Goal: Find specific page/section: Find specific page/section

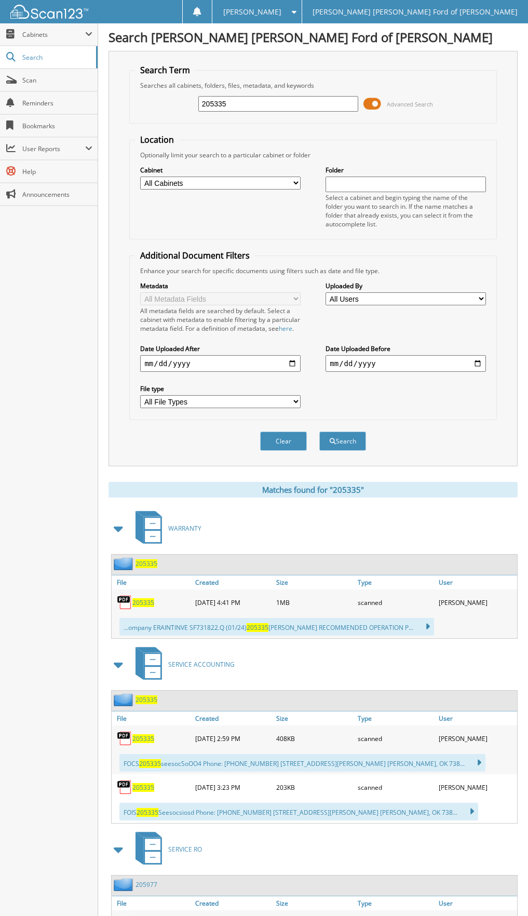
click at [144, 607] on span "205335" at bounding box center [143, 602] width 22 height 9
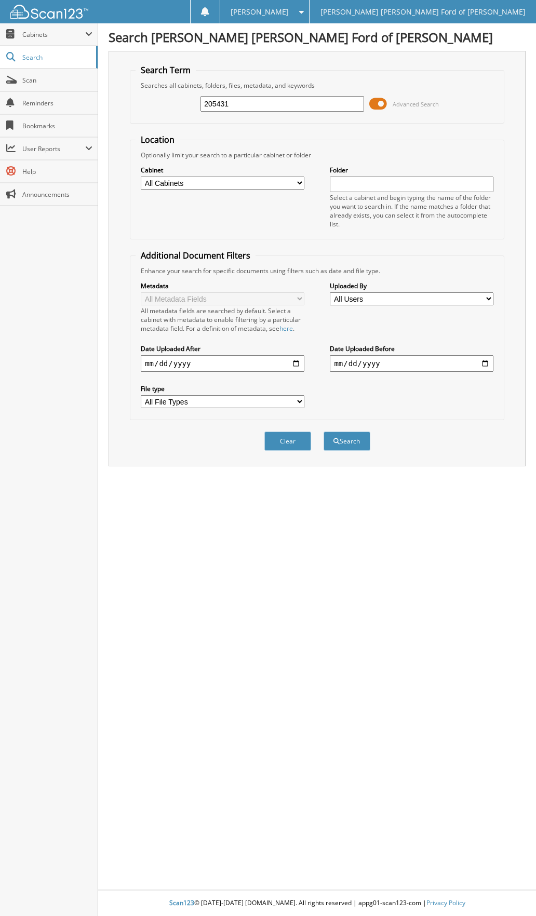
type input "205431"
click at [323, 431] on button "Search" at bounding box center [346, 440] width 47 height 19
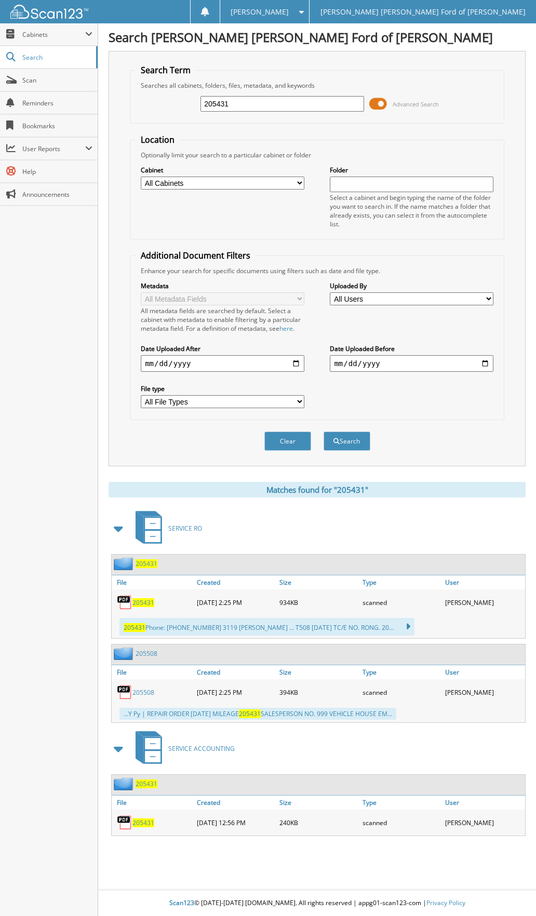
click at [141, 603] on span "205431" at bounding box center [143, 602] width 22 height 9
drag, startPoint x: 242, startPoint y: 112, endPoint x: 237, endPoint y: 106, distance: 8.1
click at [241, 112] on div "205431" at bounding box center [281, 104] width 163 height 18
click at [236, 101] on input "205431" at bounding box center [281, 104] width 163 height 16
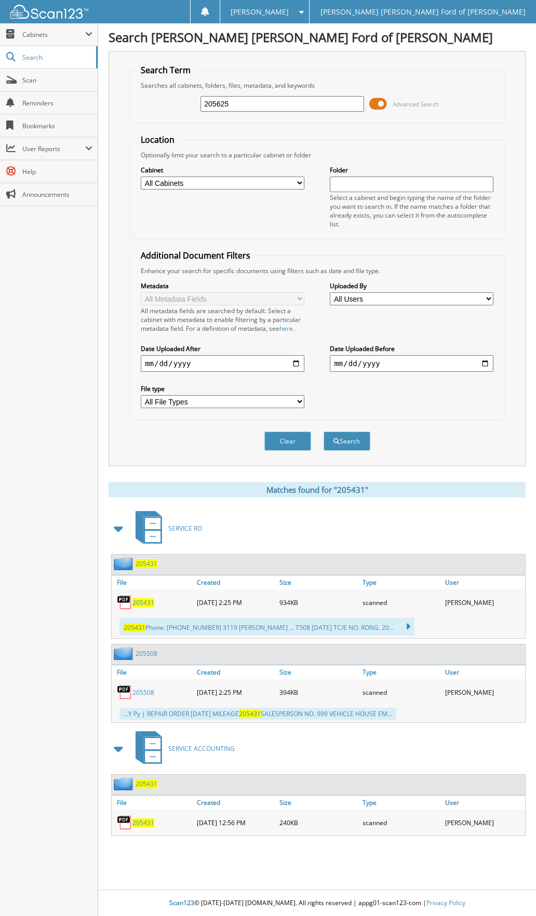
type input "205625"
click at [323, 431] on button "Search" at bounding box center [346, 440] width 47 height 19
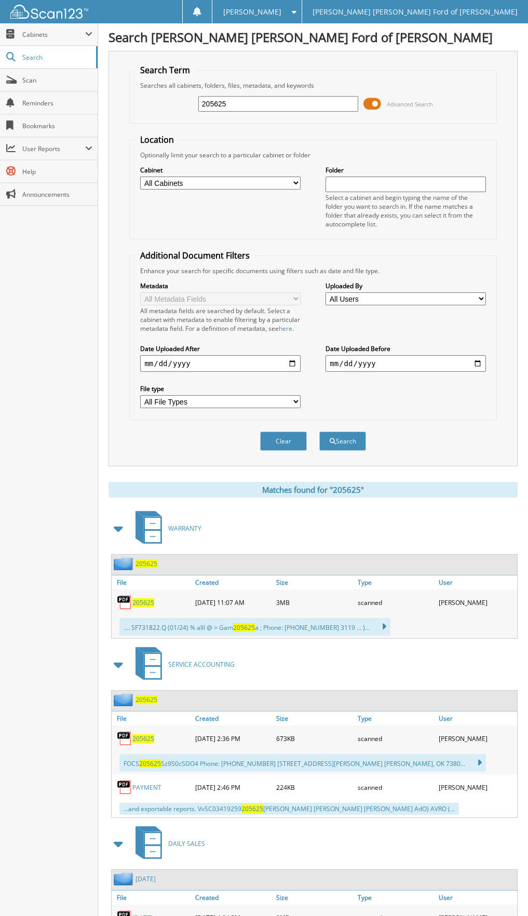
drag, startPoint x: 232, startPoint y: 101, endPoint x: 234, endPoint y: 106, distance: 5.9
click at [234, 106] on input "205625" at bounding box center [278, 104] width 160 height 16
click at [234, 105] on input "205625" at bounding box center [278, 104] width 160 height 16
type input "205615"
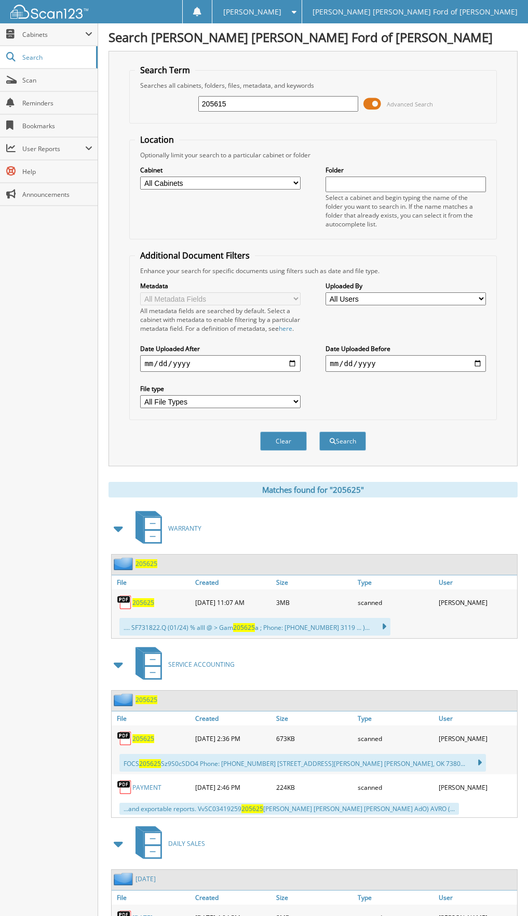
click at [319, 431] on button "Search" at bounding box center [342, 440] width 47 height 19
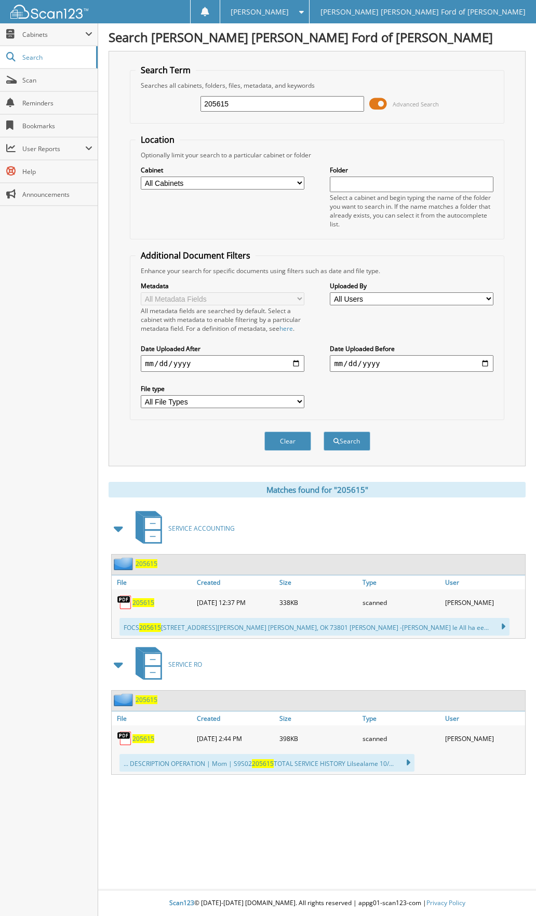
click at [147, 601] on span "205615" at bounding box center [143, 602] width 22 height 9
click at [139, 737] on span "205615" at bounding box center [143, 738] width 22 height 9
click at [245, 102] on input "205615" at bounding box center [281, 104] width 163 height 16
type input "205771"
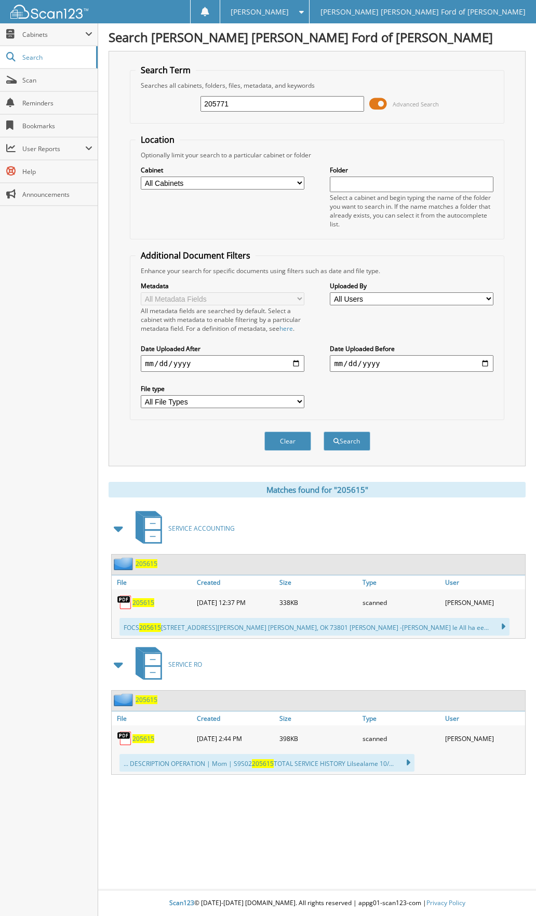
click at [323, 431] on button "Search" at bounding box center [346, 440] width 47 height 19
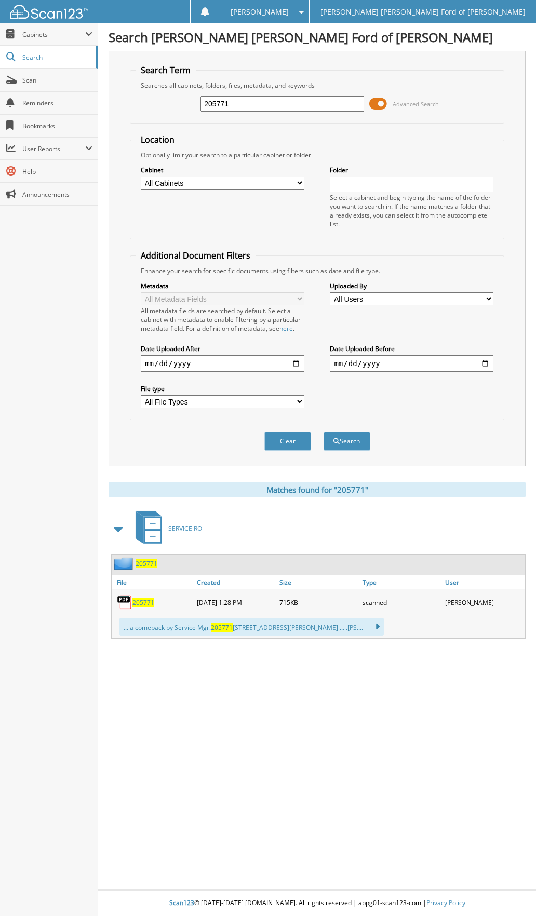
click at [139, 604] on span "205771" at bounding box center [143, 602] width 22 height 9
click at [250, 105] on input "205771" at bounding box center [281, 104] width 163 height 16
type input "205817"
click at [323, 431] on button "Search" at bounding box center [346, 440] width 47 height 19
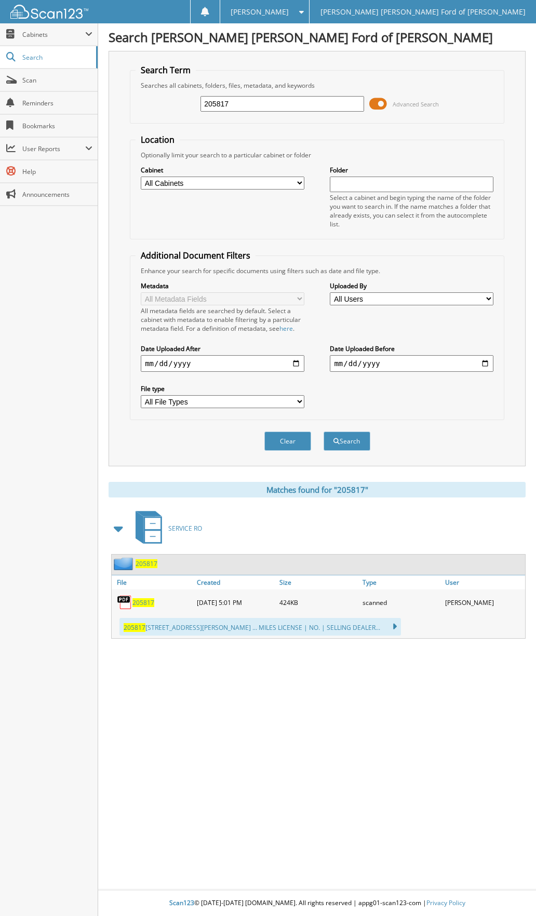
click at [140, 605] on span "205817" at bounding box center [143, 602] width 22 height 9
click at [243, 101] on input "205817" at bounding box center [281, 104] width 163 height 16
type input "205873"
click at [323, 431] on button "Search" at bounding box center [346, 440] width 47 height 19
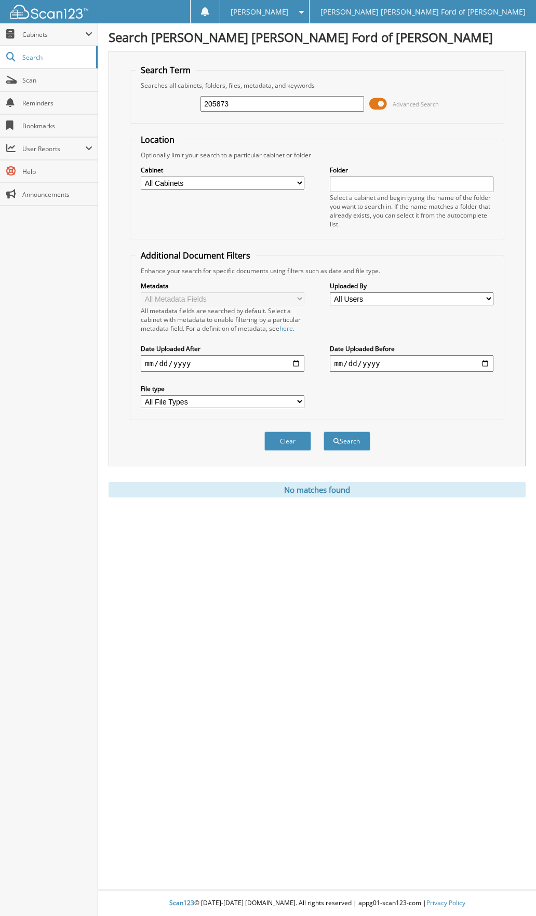
click at [267, 104] on input "205873" at bounding box center [281, 104] width 163 height 16
type input "205892"
click at [323, 431] on button "Search" at bounding box center [346, 440] width 47 height 19
click at [250, 101] on input "205892" at bounding box center [281, 104] width 163 height 16
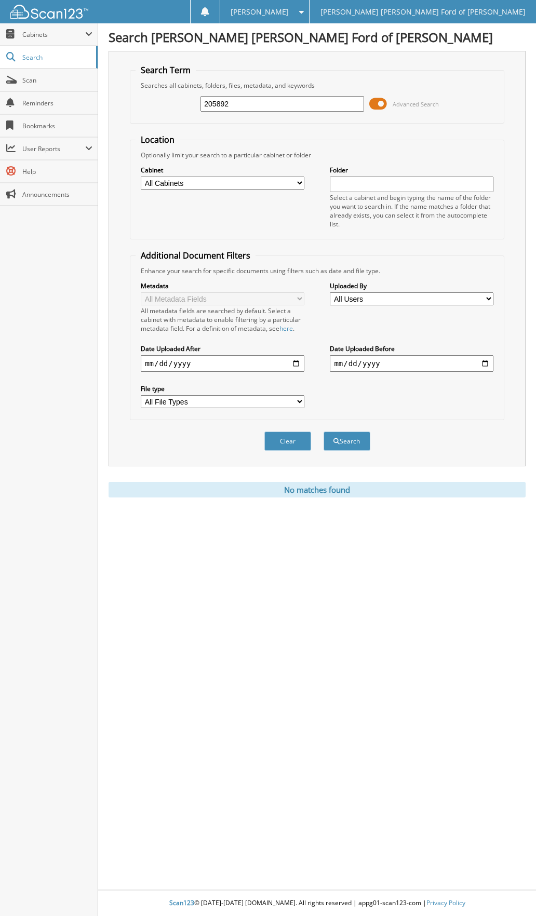
click at [250, 101] on input "205892" at bounding box center [281, 104] width 163 height 16
type input "206063"
click at [323, 431] on button "Search" at bounding box center [346, 440] width 47 height 19
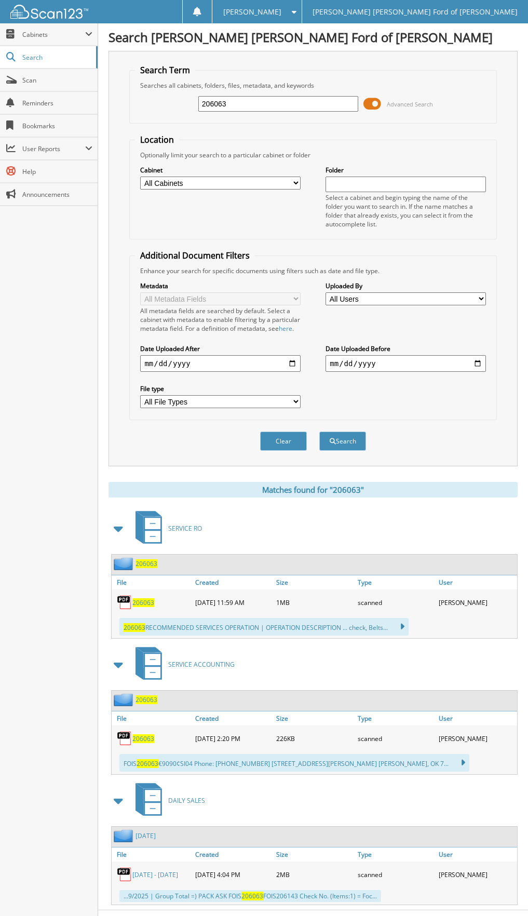
click at [141, 607] on span "206063" at bounding box center [143, 602] width 22 height 9
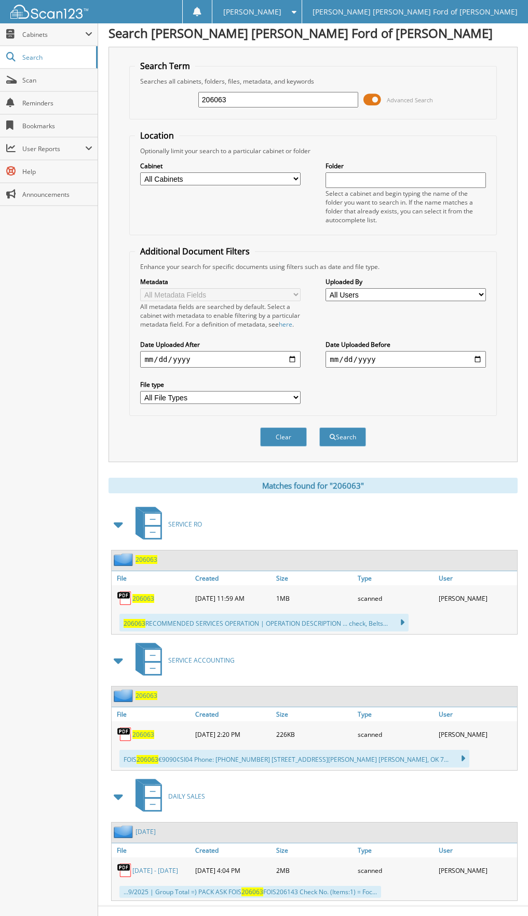
scroll to position [30, 0]
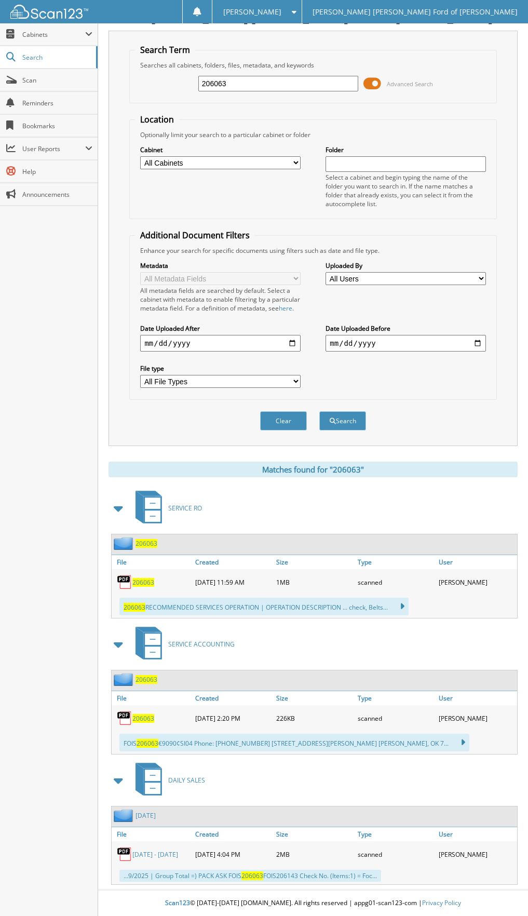
click at [264, 76] on input "206063" at bounding box center [278, 84] width 160 height 16
click at [241, 76] on input "206063" at bounding box center [278, 84] width 160 height 16
type input "[PERSON_NAME]"
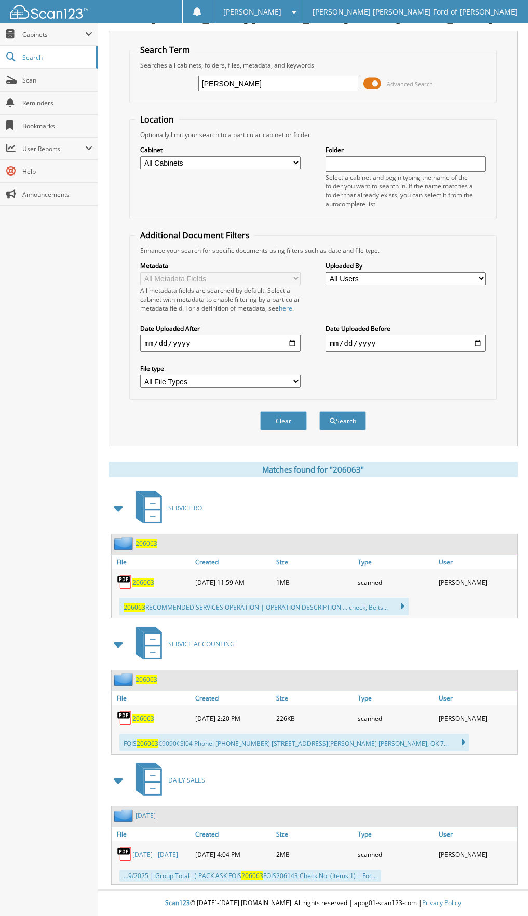
click at [319, 411] on button "Search" at bounding box center [342, 420] width 47 height 19
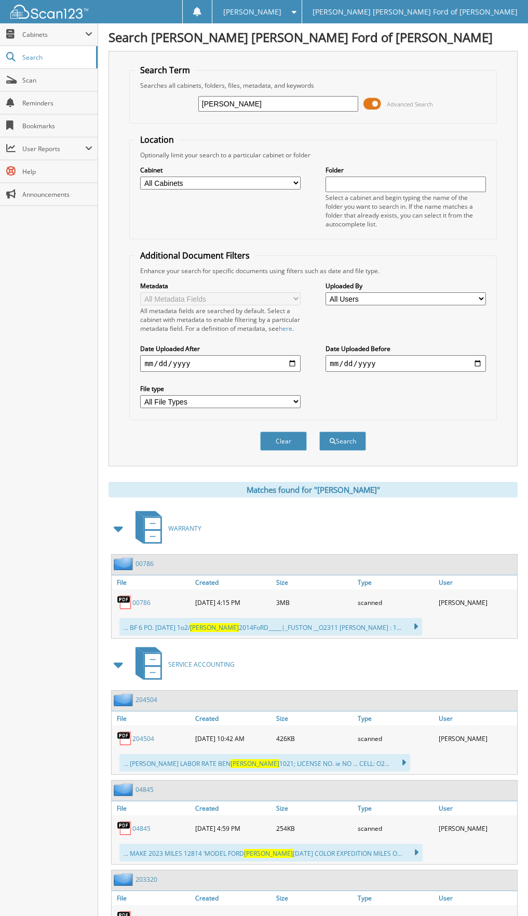
click at [144, 743] on link "204504" at bounding box center [143, 738] width 22 height 9
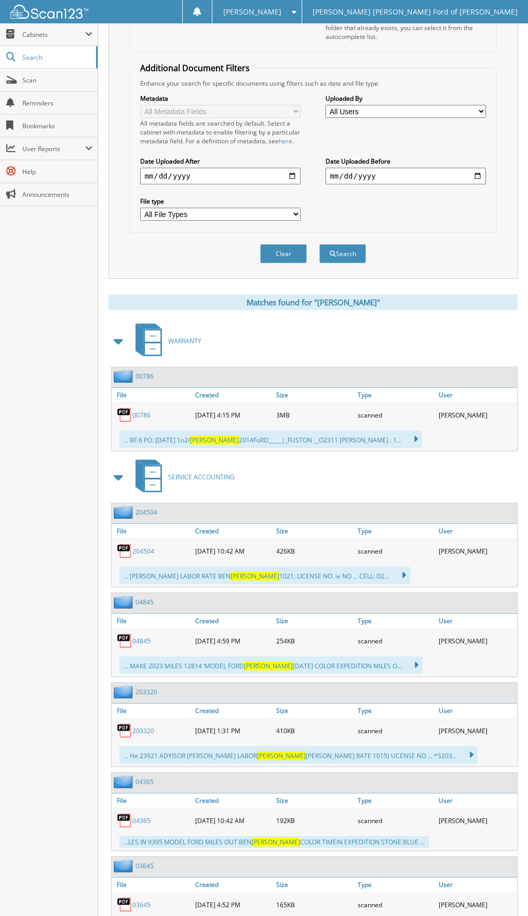
scroll to position [311, 0]
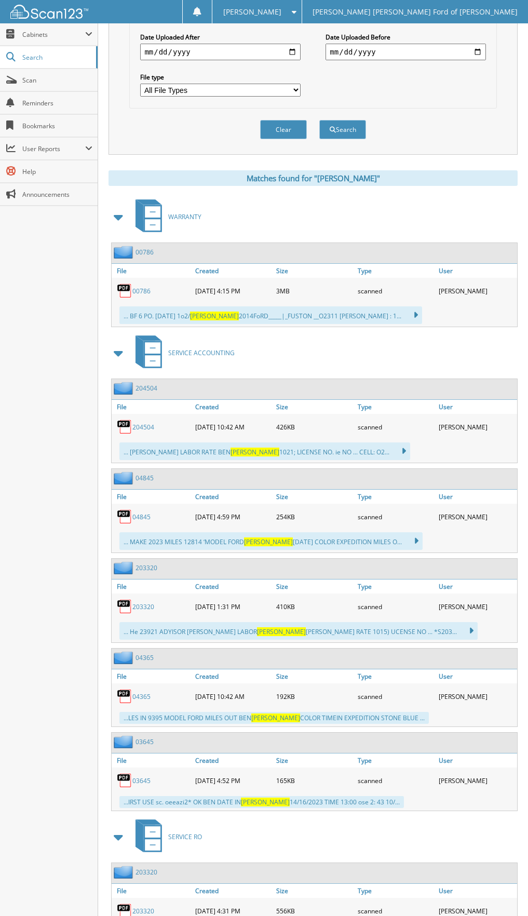
click at [153, 611] on link "203320" at bounding box center [143, 606] width 22 height 9
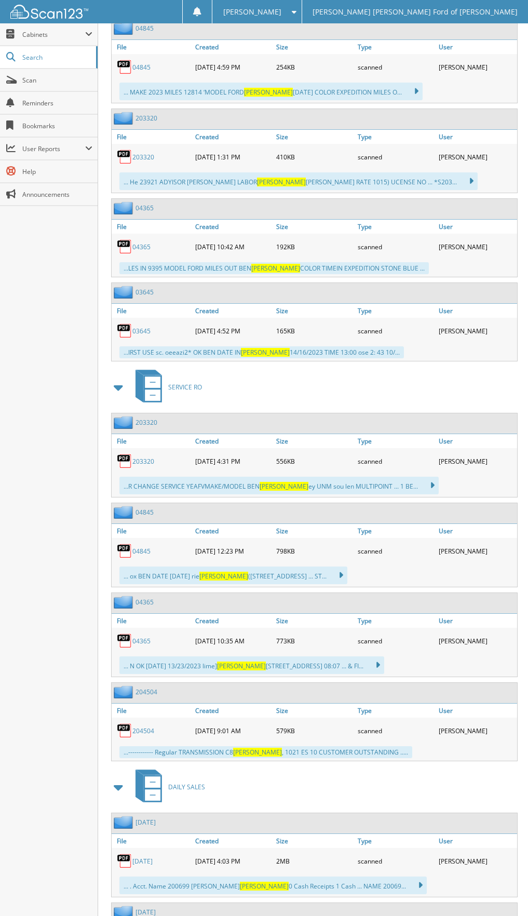
scroll to position [831, 0]
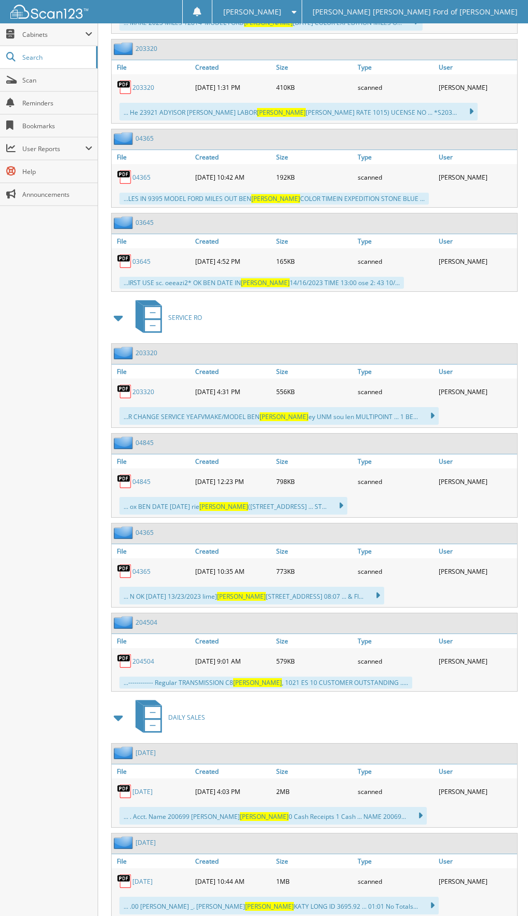
click at [146, 665] on link "204504" at bounding box center [143, 661] width 22 height 9
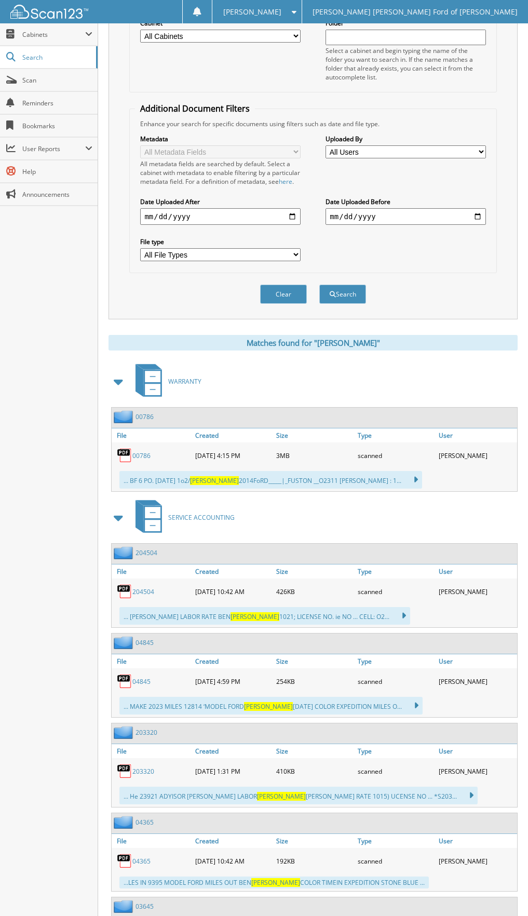
scroll to position [0, 0]
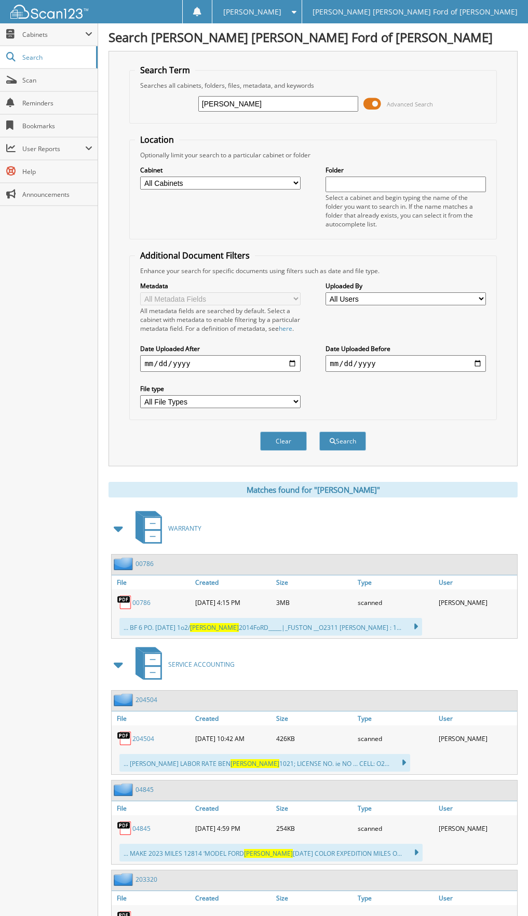
click at [280, 103] on input "[PERSON_NAME]" at bounding box center [278, 104] width 160 height 16
type input "206213"
click at [319, 431] on button "Search" at bounding box center [342, 440] width 47 height 19
